Goal: Entertainment & Leisure: Browse casually

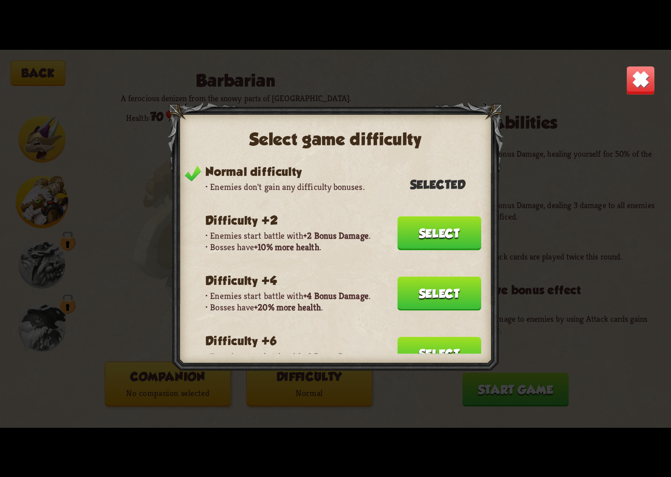
click at [299, 219] on header "Difficulty +2" at bounding box center [343, 221] width 276 height 16
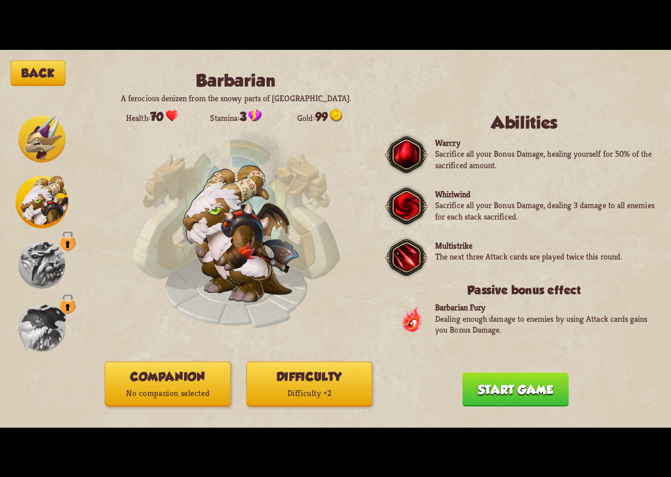
click at [48, 80] on button "Back" at bounding box center [37, 73] width 55 height 26
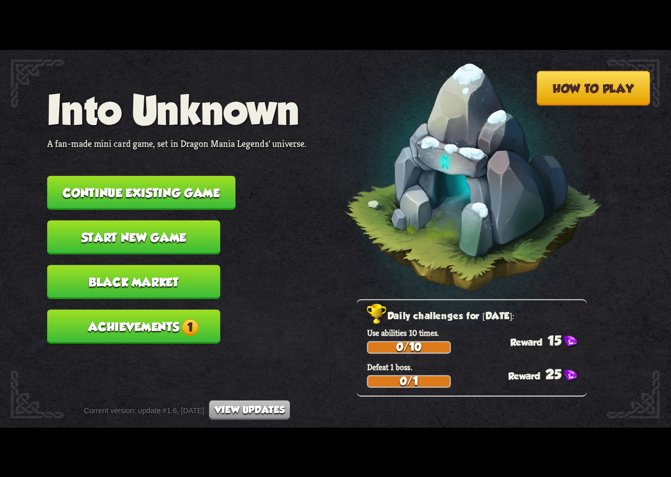
click at [155, 327] on button "Achievements 1" at bounding box center [133, 326] width 173 height 34
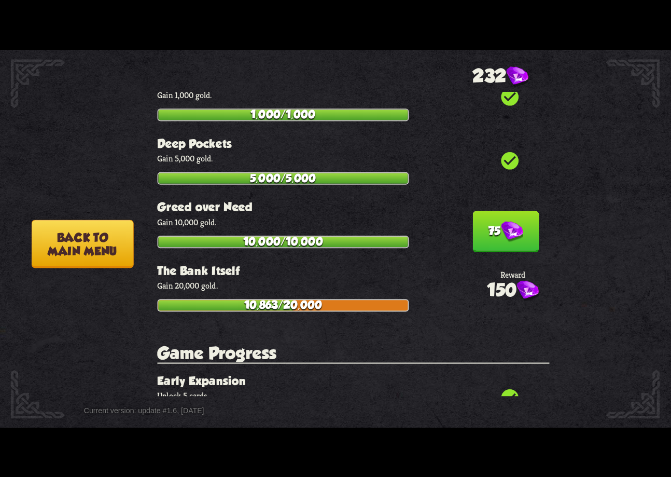
scroll to position [1895, 0]
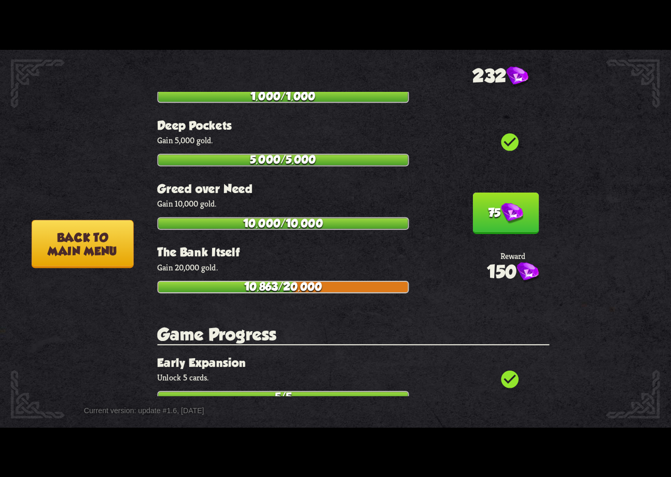
click at [60, 246] on button "Back to main menu" at bounding box center [83, 243] width 102 height 48
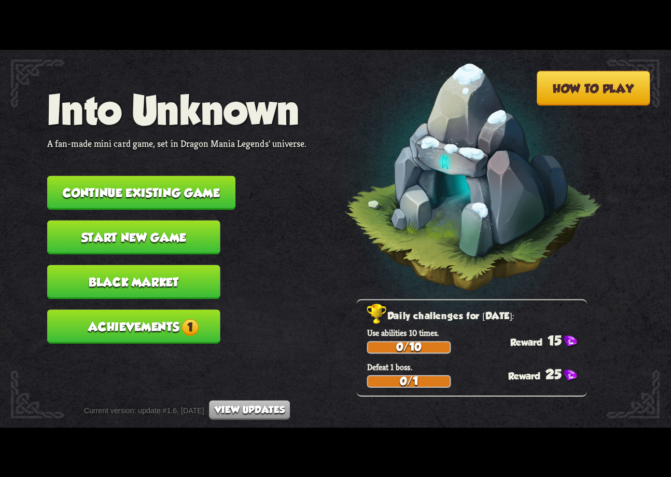
click at [278, 196] on nav "Into Unknown A fan-made mini card game, set in Dragon Mania Legends' universe. …" at bounding box center [176, 220] width 259 height 268
click at [198, 179] on button "Continue existing game" at bounding box center [141, 192] width 188 height 34
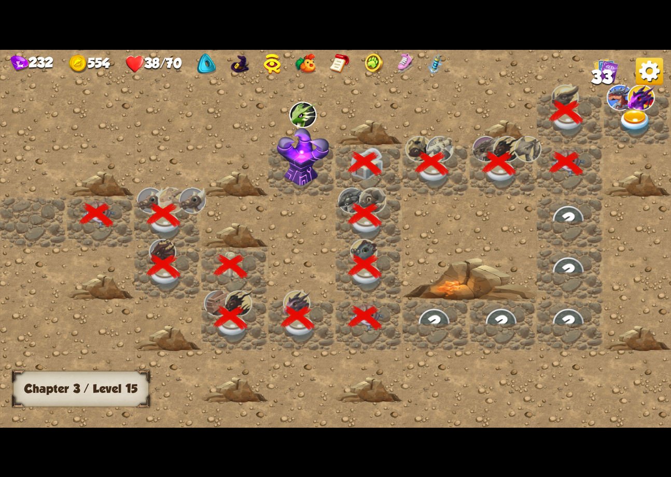
scroll to position [0, 199]
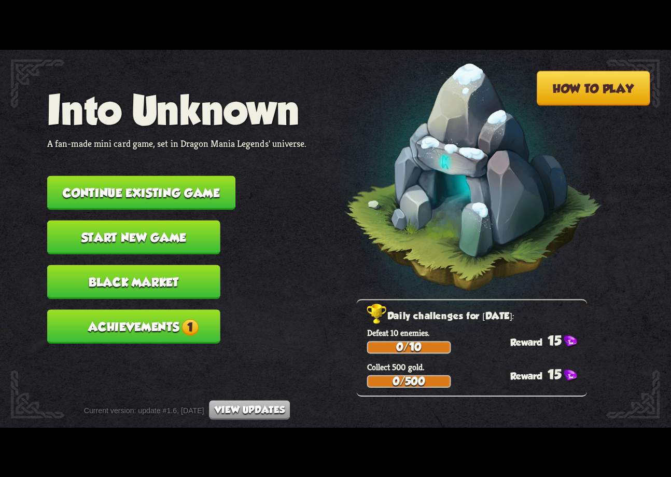
click at [187, 50] on div "How to play Into Unknown A fan-made mini card game, set in Dragon Mania Legends…" at bounding box center [335, 50] width 671 height 0
